Goal: Navigation & Orientation: Understand site structure

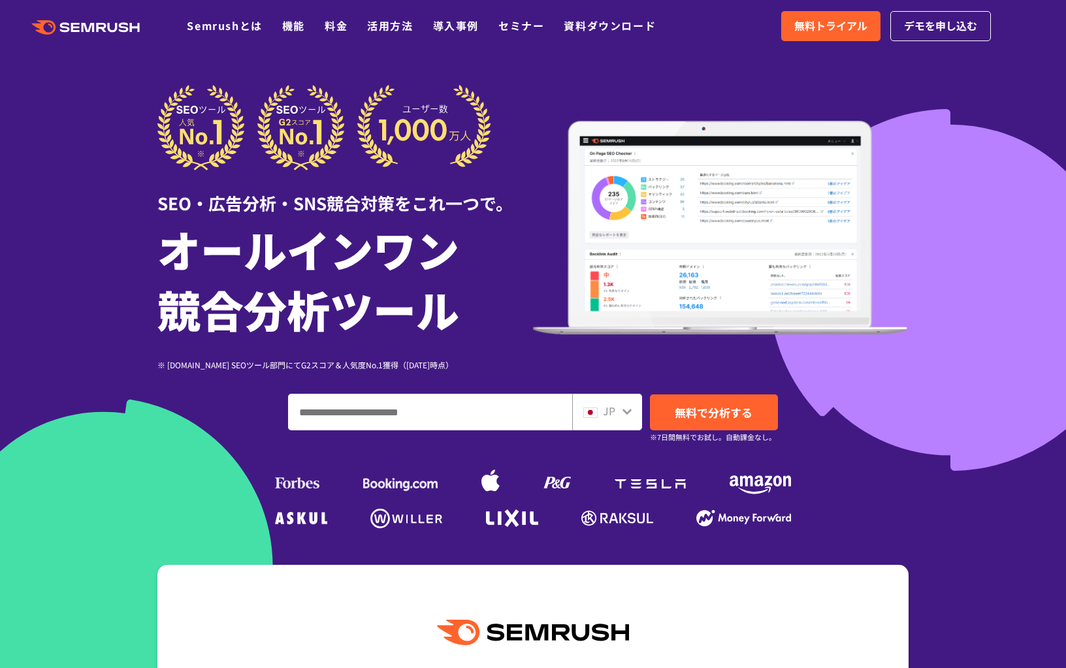
click at [620, 406] on div "JP" at bounding box center [604, 411] width 42 height 17
click at [626, 408] on icon at bounding box center [627, 411] width 10 height 10
click at [624, 411] on icon at bounding box center [626, 412] width 9 height 6
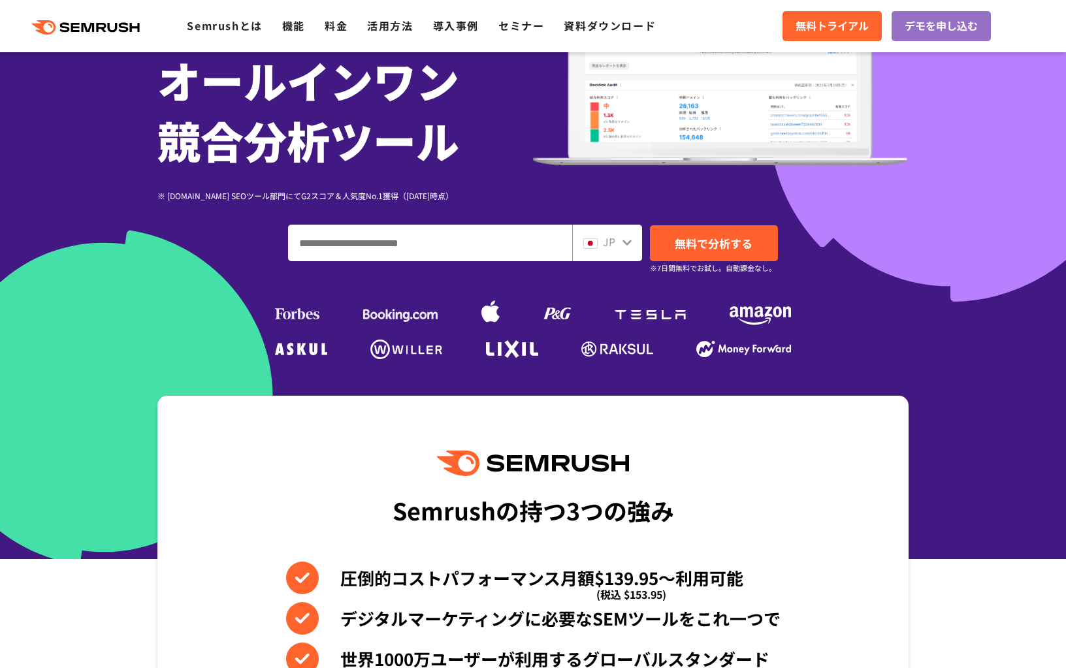
scroll to position [131, 0]
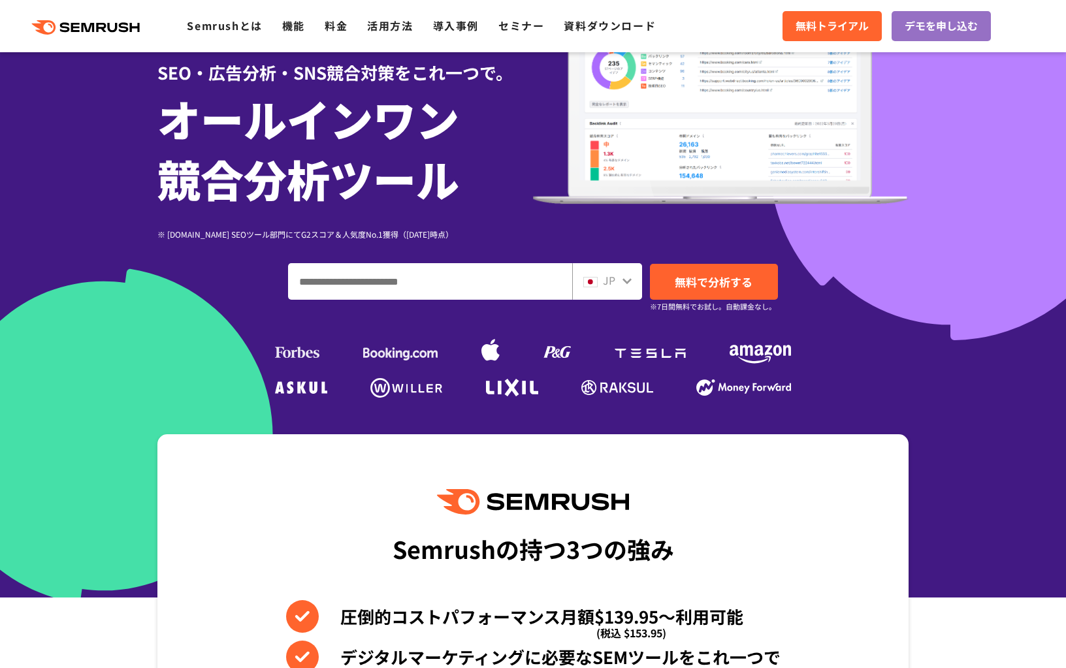
click at [624, 282] on icon at bounding box center [626, 281] width 9 height 6
click at [594, 286] on img at bounding box center [590, 282] width 14 height 10
click at [594, 280] on img at bounding box center [590, 282] width 14 height 10
click at [617, 277] on div "JP" at bounding box center [604, 280] width 42 height 17
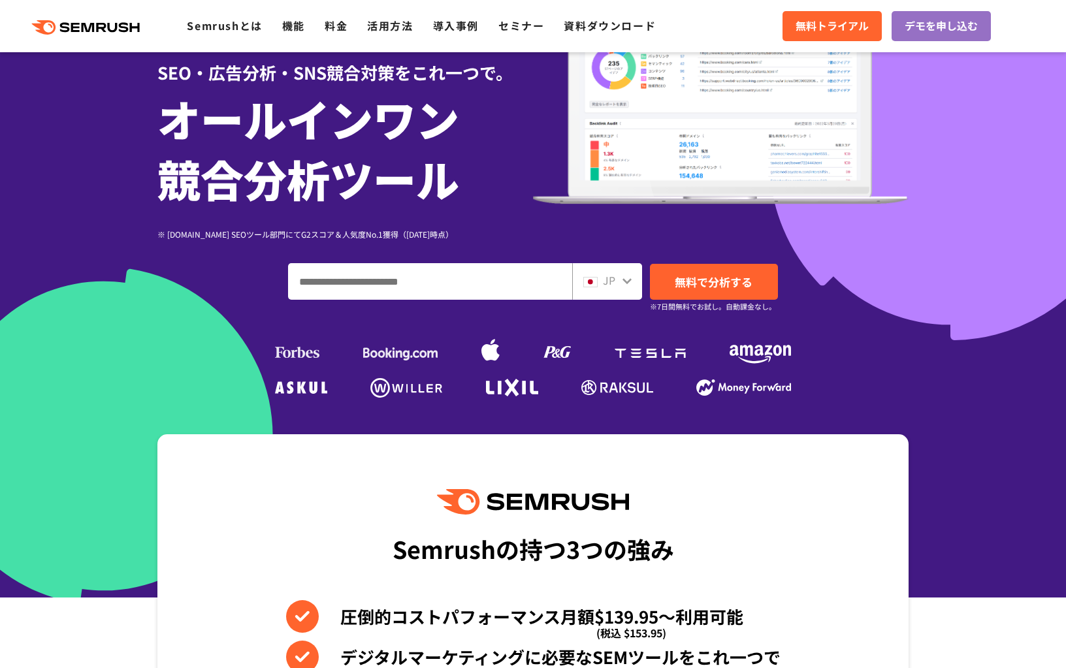
click at [626, 274] on div at bounding box center [627, 279] width 10 height 17
